Goal: Task Accomplishment & Management: Complete application form

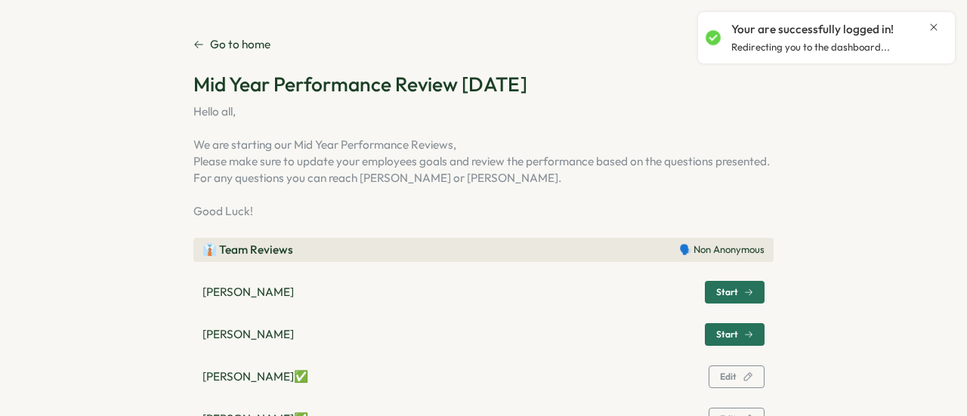
click at [99, 314] on div "Go to home Mid Year Performance Review [DATE] Hello all, We are starting our Mi…" at bounding box center [483, 300] width 831 height 528
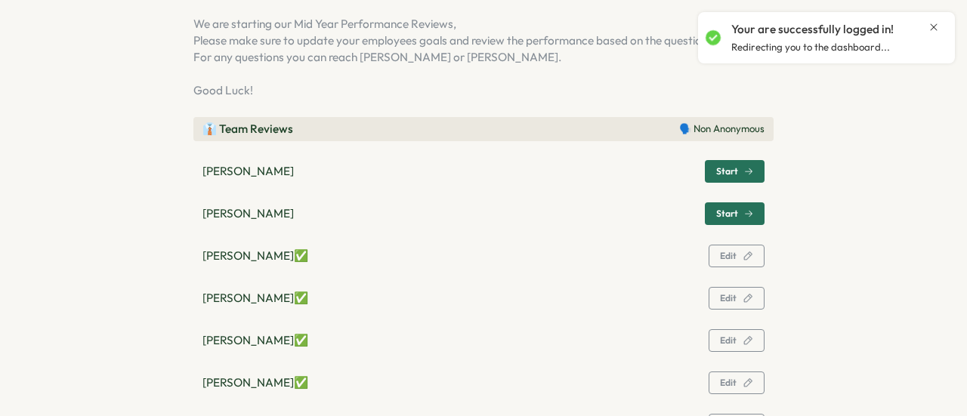
scroll to position [151, 0]
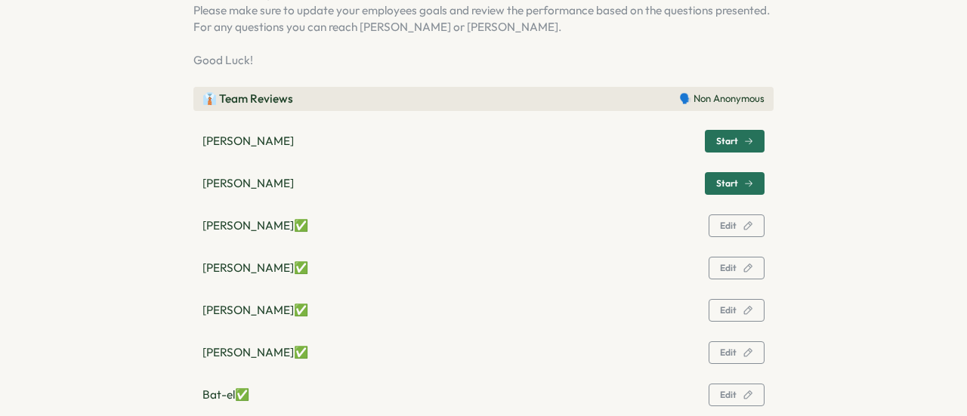
click at [743, 224] on icon "button" at bounding box center [748, 226] width 11 height 11
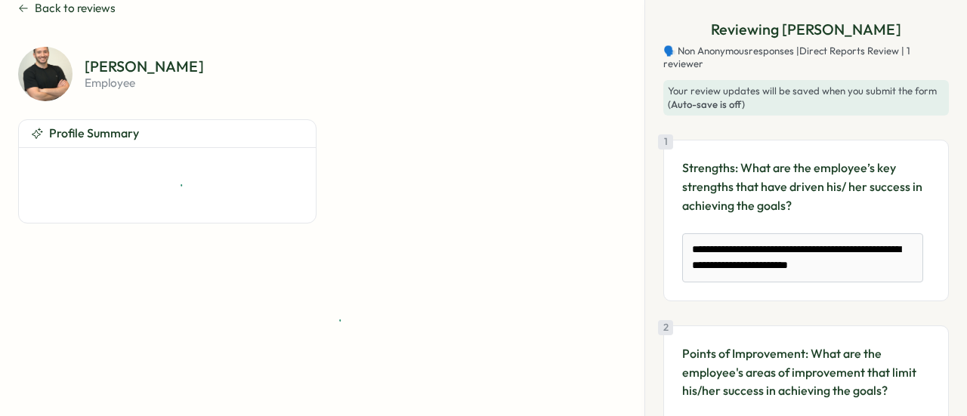
scroll to position [55, 0]
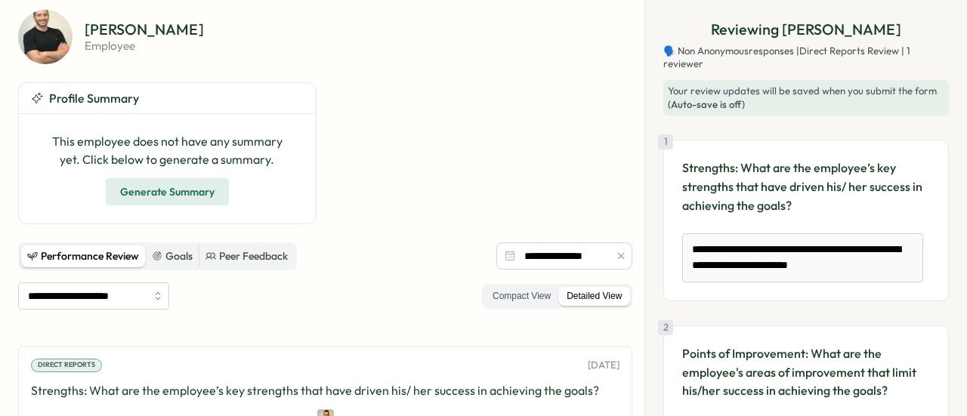
click at [431, 152] on div "Profile Summary This employee does not have any summary yet. Click below to gen…" at bounding box center [325, 153] width 614 height 142
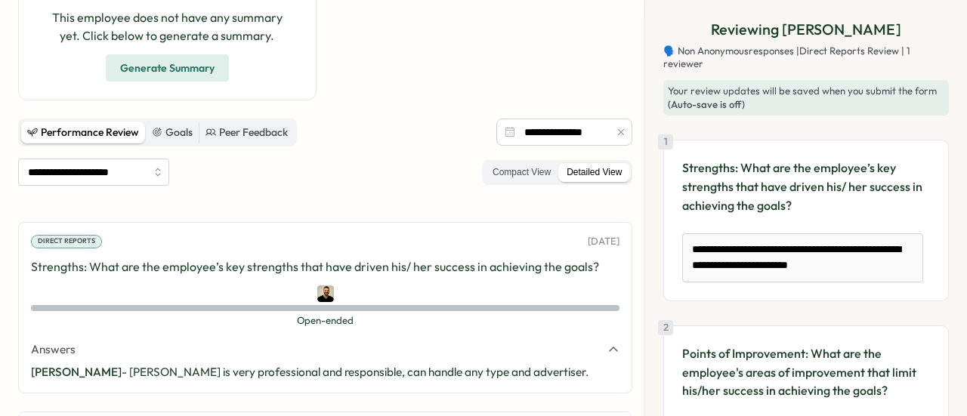
scroll to position [209, 0]
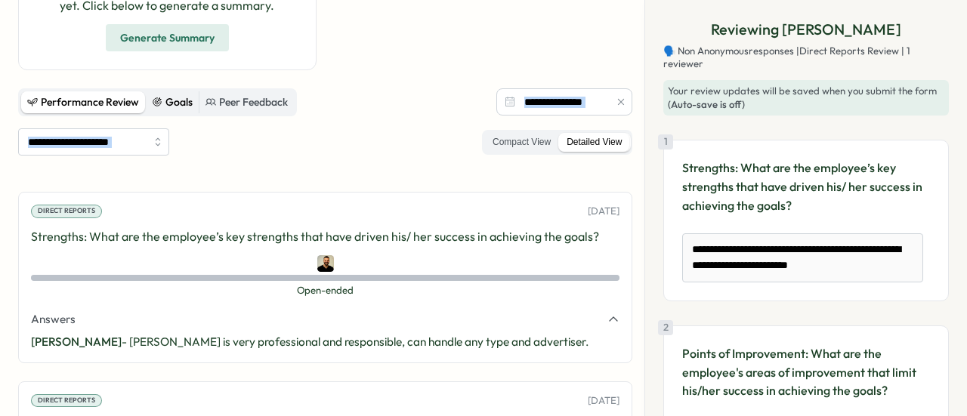
drag, startPoint x: 431, startPoint y: 152, endPoint x: 169, endPoint y: 98, distance: 267.0
click at [169, 98] on div "Goals" at bounding box center [172, 102] width 41 height 17
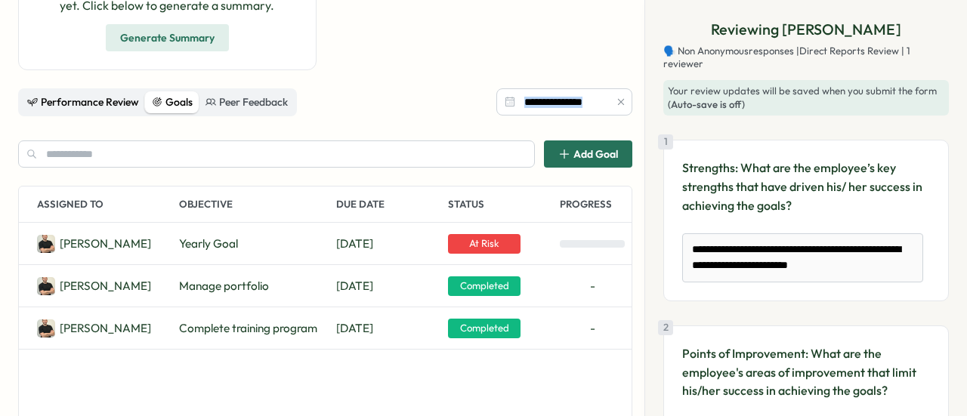
click at [108, 91] on label "Performance Review" at bounding box center [83, 102] width 124 height 23
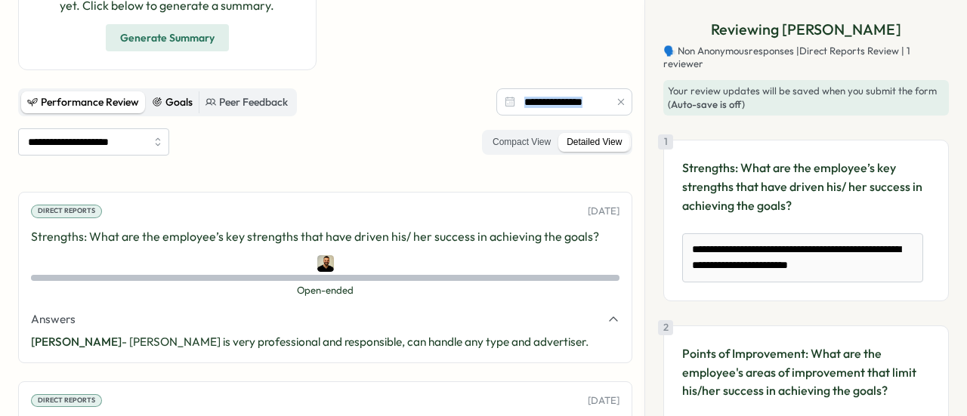
click at [181, 105] on div "Goals" at bounding box center [172, 102] width 41 height 17
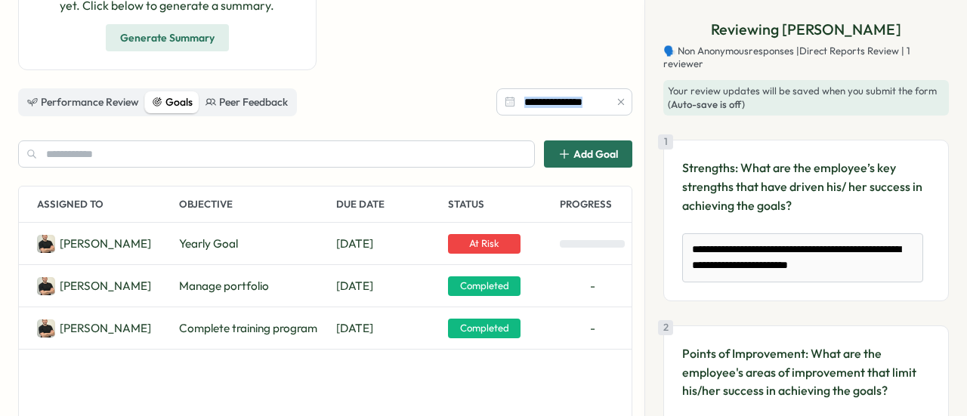
click at [376, 79] on div "**********" at bounding box center [325, 216] width 614 height 720
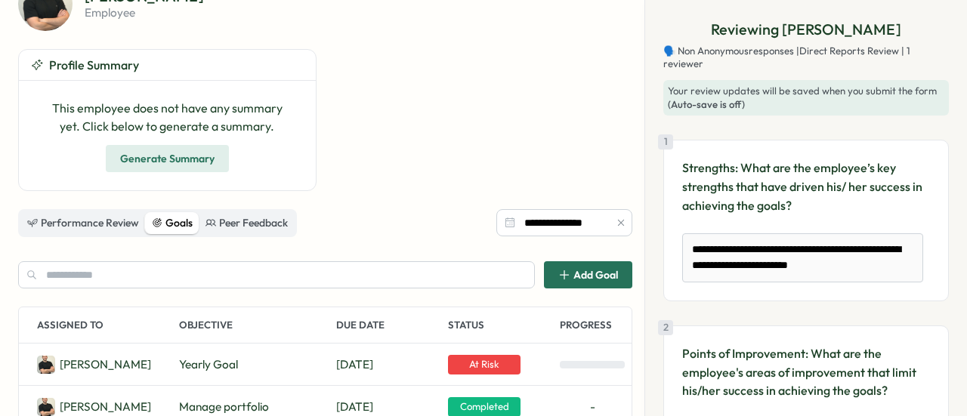
scroll to position [28, 0]
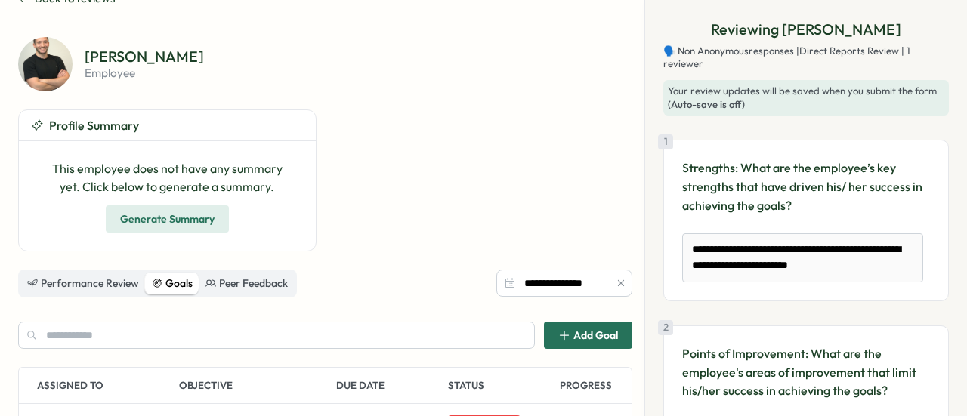
click at [164, 231] on span "Generate Summary" at bounding box center [167, 219] width 94 height 26
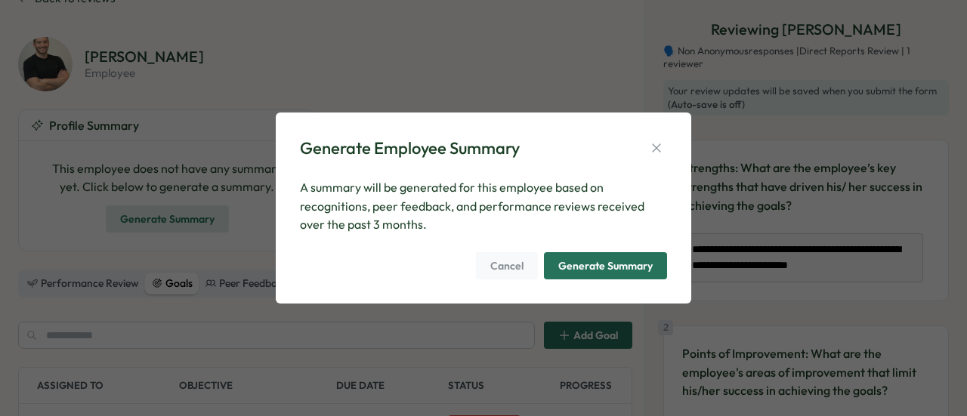
click at [509, 271] on span "Cancel" at bounding box center [507, 266] width 33 height 26
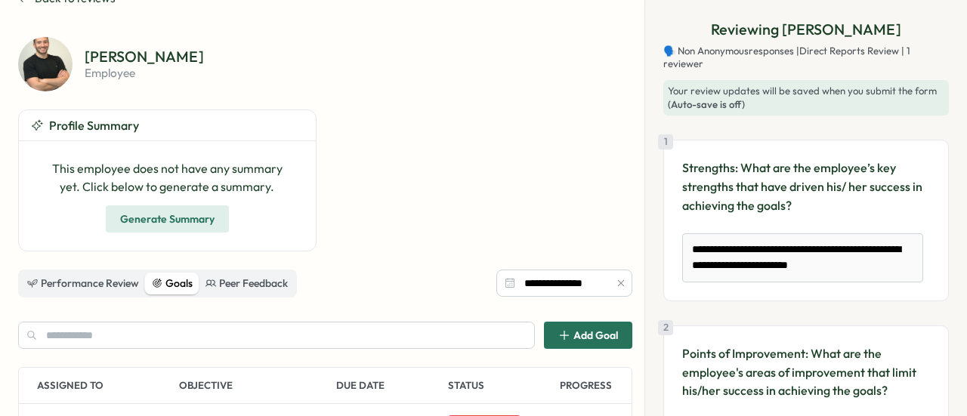
click at [398, 199] on div "Profile Summary This employee does not have any summary yet. Click below to gen…" at bounding box center [325, 181] width 614 height 142
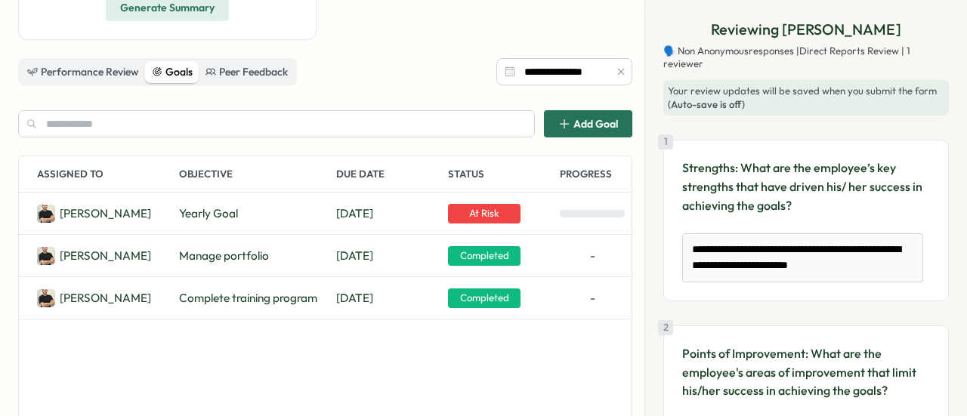
scroll to position [386, 0]
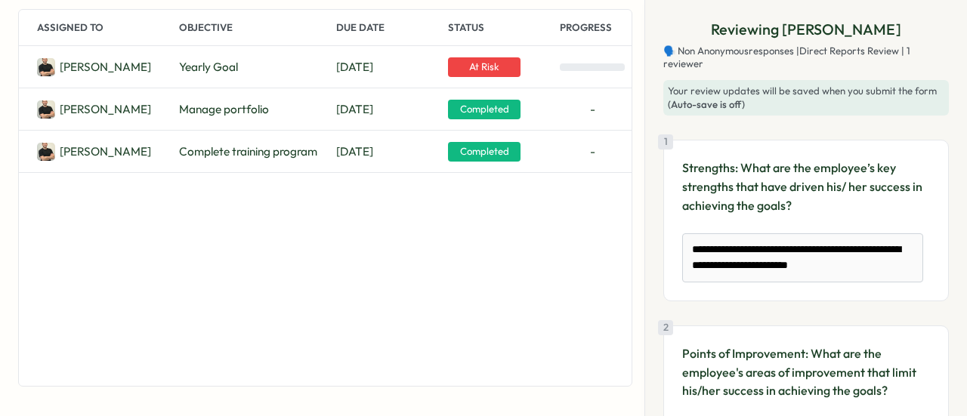
click at [374, 114] on div "[DATE]" at bounding box center [389, 109] width 106 height 17
click at [734, 258] on textarea "**********" at bounding box center [802, 258] width 241 height 49
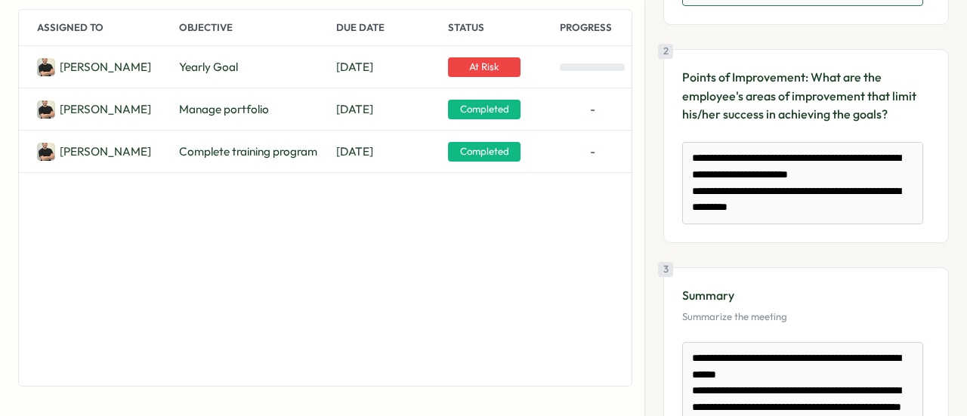
scroll to position [275, 0]
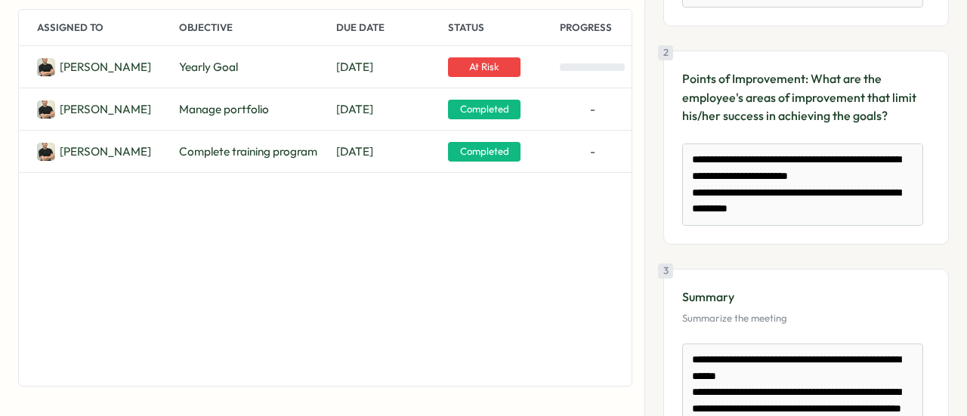
click at [540, 255] on div "[PERSON_NAME] Yearly Goal [DATE] At Risk [PERSON_NAME] Manage portfolio [DATE] …" at bounding box center [325, 216] width 613 height 340
click at [942, 246] on div "**********" at bounding box center [806, 208] width 323 height 416
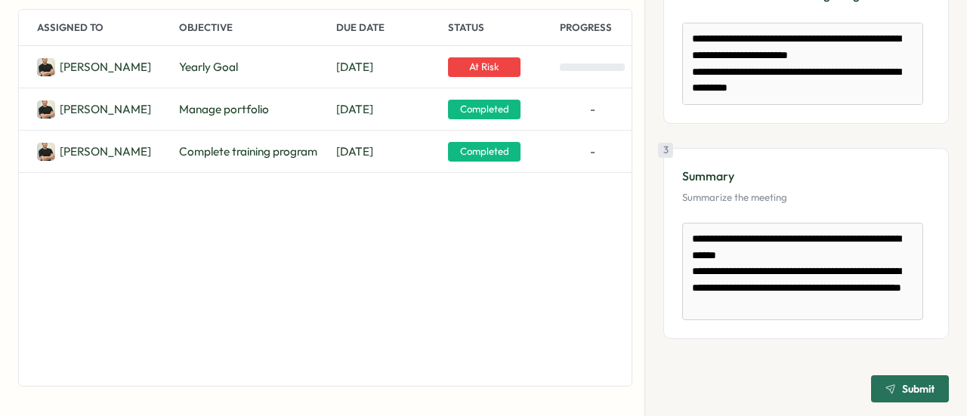
scroll to position [399, 0]
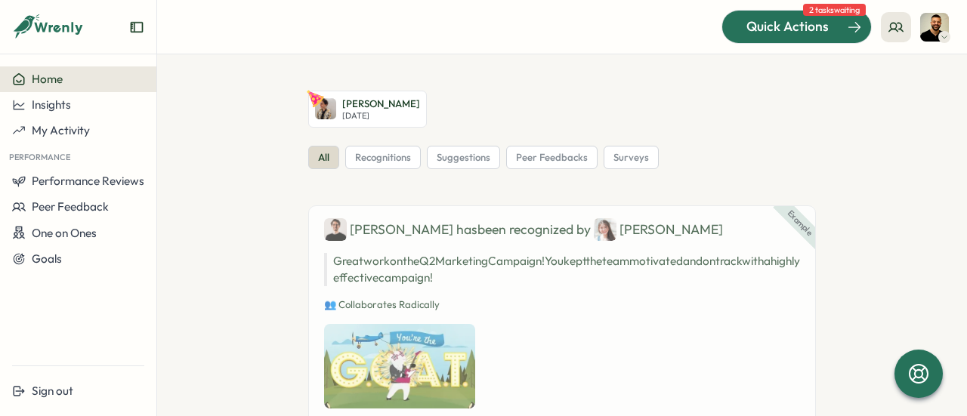
click at [809, 28] on span "Quick Actions" at bounding box center [788, 27] width 82 height 20
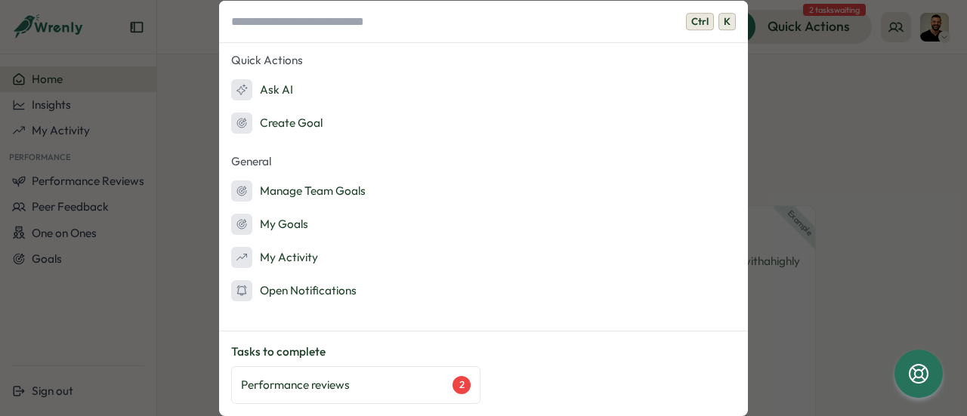
click at [561, 161] on p "General" at bounding box center [483, 161] width 529 height 23
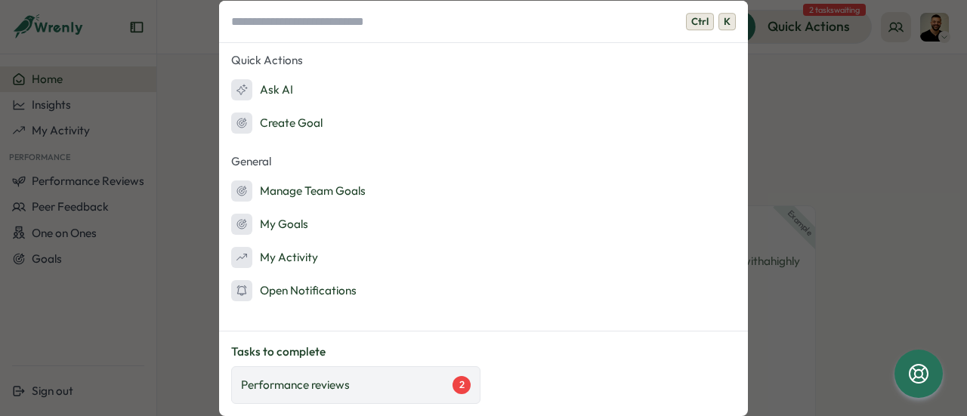
click at [360, 388] on div "Performance reviews 2" at bounding box center [356, 385] width 230 height 18
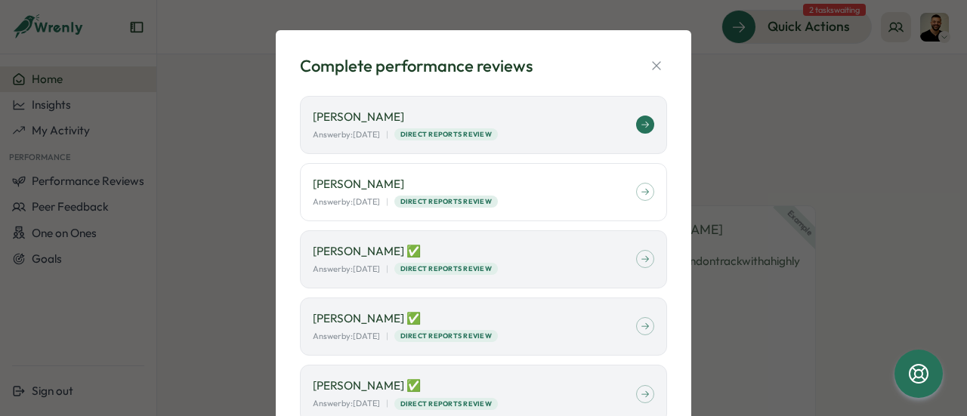
click at [423, 104] on div "Anastasiya Muchkayev Answer by: September 02 | Direct Reports Review" at bounding box center [483, 125] width 367 height 58
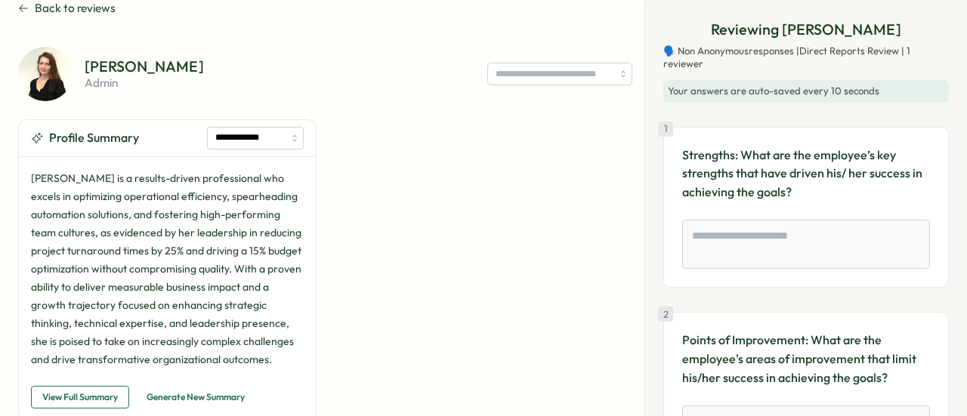
scroll to position [234, 0]
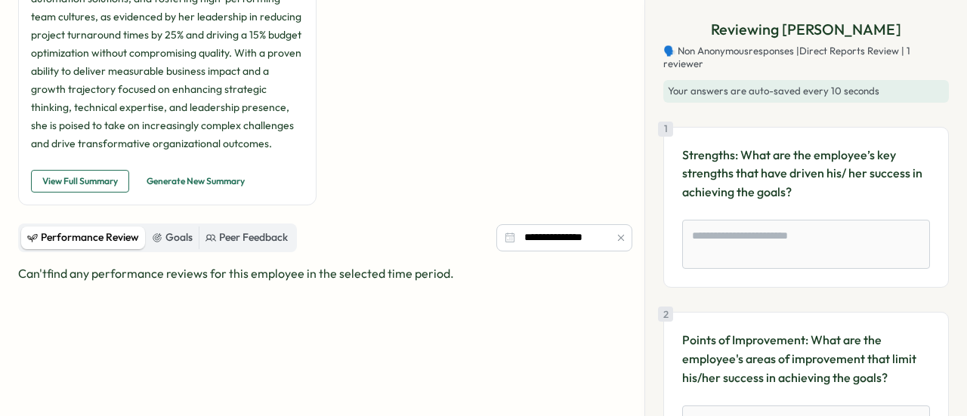
click at [438, 153] on div "**********" at bounding box center [325, 54] width 614 height 302
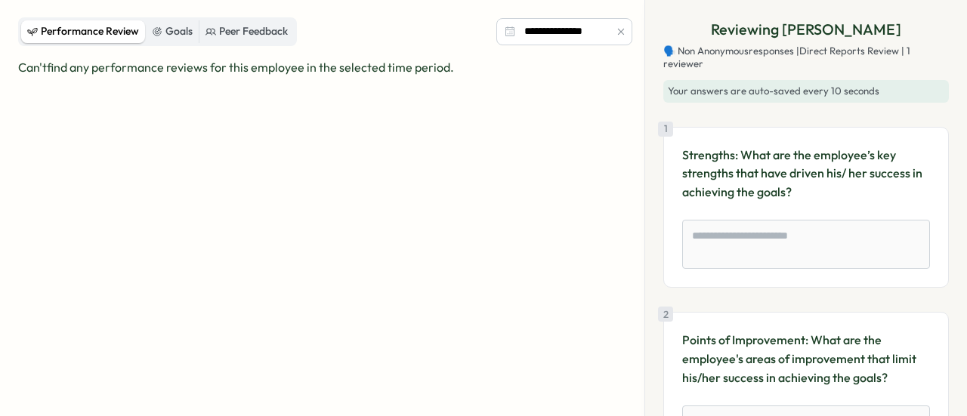
scroll to position [428, 0]
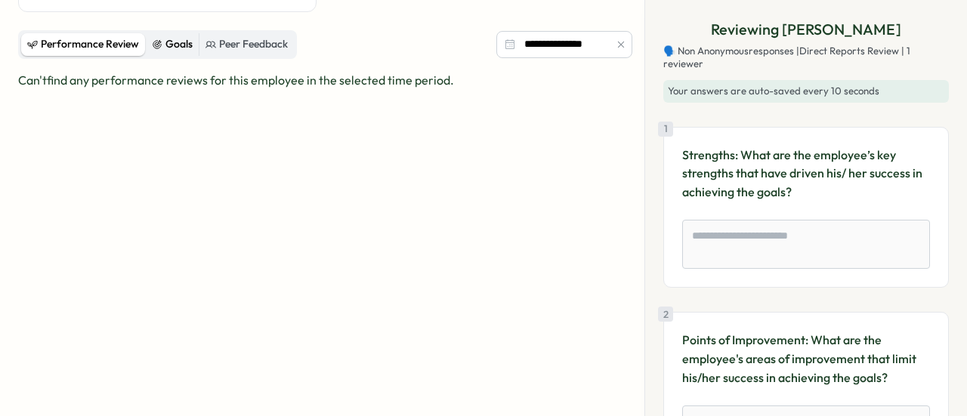
click at [183, 53] on div "Goals" at bounding box center [172, 44] width 41 height 17
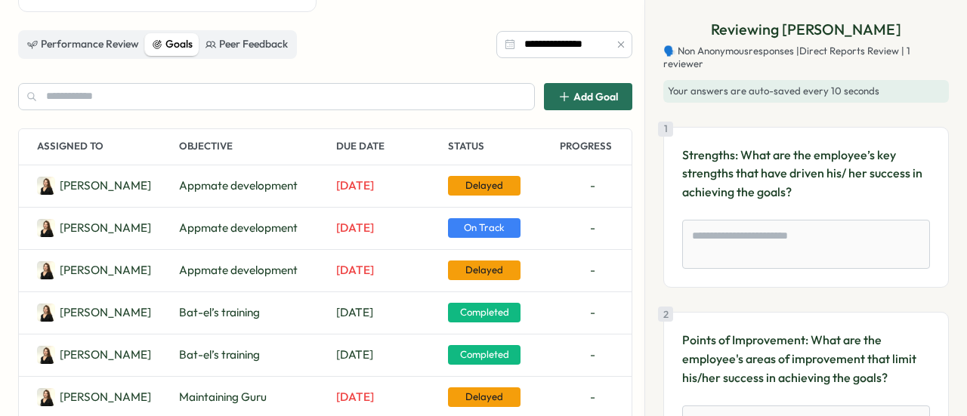
click at [367, 29] on div "**********" at bounding box center [325, 77] width 614 height 881
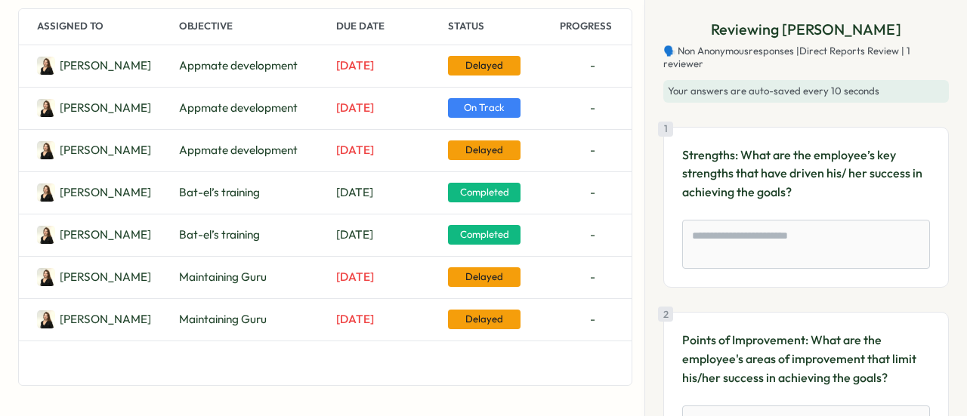
scroll to position [565, 0]
drag, startPoint x: 367, startPoint y: 29, endPoint x: 376, endPoint y: 13, distance: 18.9
click at [376, 13] on p "Due Date" at bounding box center [389, 27] width 106 height 36
click at [198, 370] on div "Anastasiya M. Appmate development Dec 31 Delayed - Anastasiya M. Appmate develo…" at bounding box center [325, 215] width 613 height 340
click at [647, 264] on div "Reviewing Anastasiya Muchkayev 🗣️ Non Anonymous responses | Direct Reports Revi…" at bounding box center [806, 208] width 323 height 416
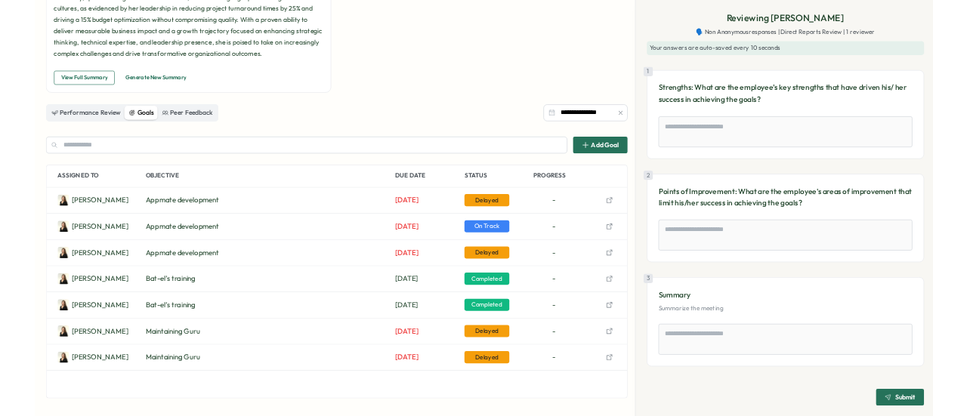
scroll to position [0, 0]
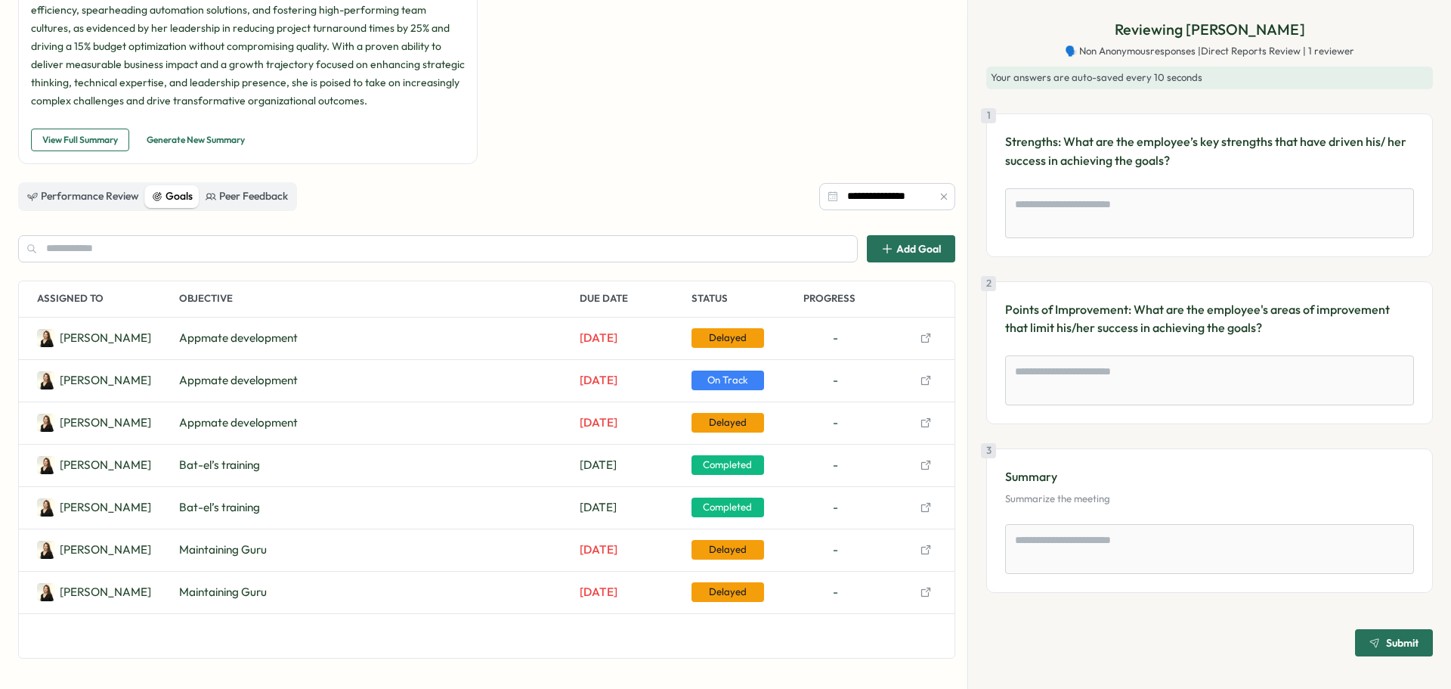
type textarea "*"
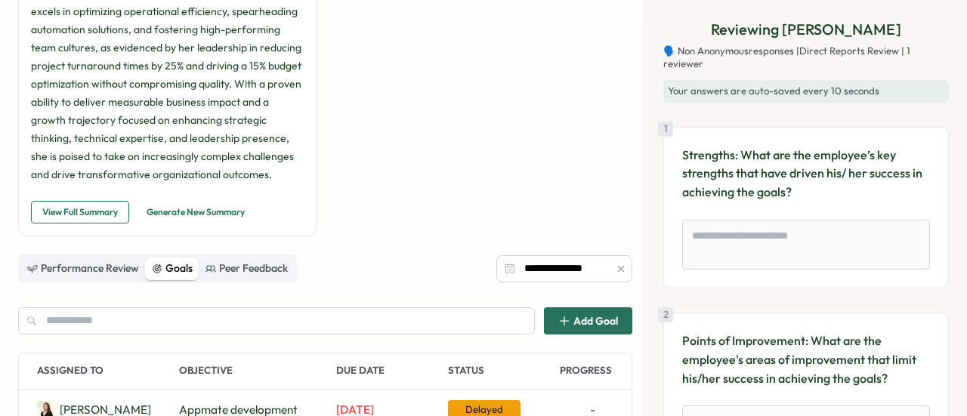
scroll to position [203, 0]
